Goal: Task Accomplishment & Management: Manage account settings

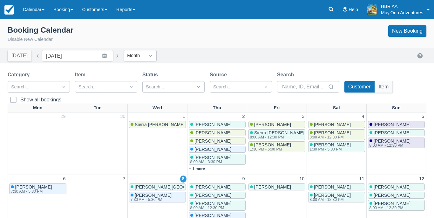
scroll to position [75, 0]
click at [13, 98] on span at bounding box center [13, 102] width 6 height 11
click at [10, 98] on input "Show all bookings" at bounding box center [10, 98] width 0 height 0
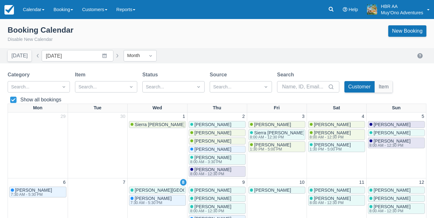
click at [13, 98] on icon at bounding box center [13, 100] width 6 height 6
click at [10, 98] on input "Show all bookings" at bounding box center [10, 98] width 0 height 0
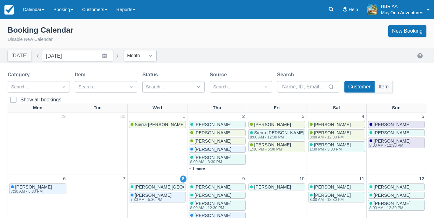
click at [13, 98] on span at bounding box center [13, 102] width 6 height 11
click at [10, 98] on input "Show all bookings" at bounding box center [10, 98] width 0 height 0
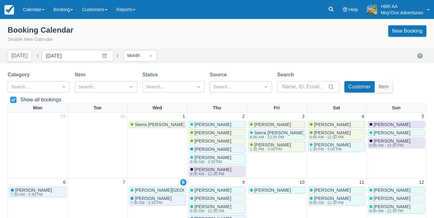
click at [13, 98] on icon at bounding box center [13, 100] width 6 height 6
click at [10, 98] on input "Show all bookings" at bounding box center [10, 98] width 0 height 0
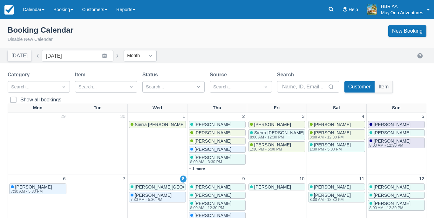
click at [13, 98] on span at bounding box center [13, 102] width 6 height 11
click at [10, 98] on input "Show all bookings" at bounding box center [10, 98] width 0 height 0
checkbox input "true"
